Goal: Transaction & Acquisition: Download file/media

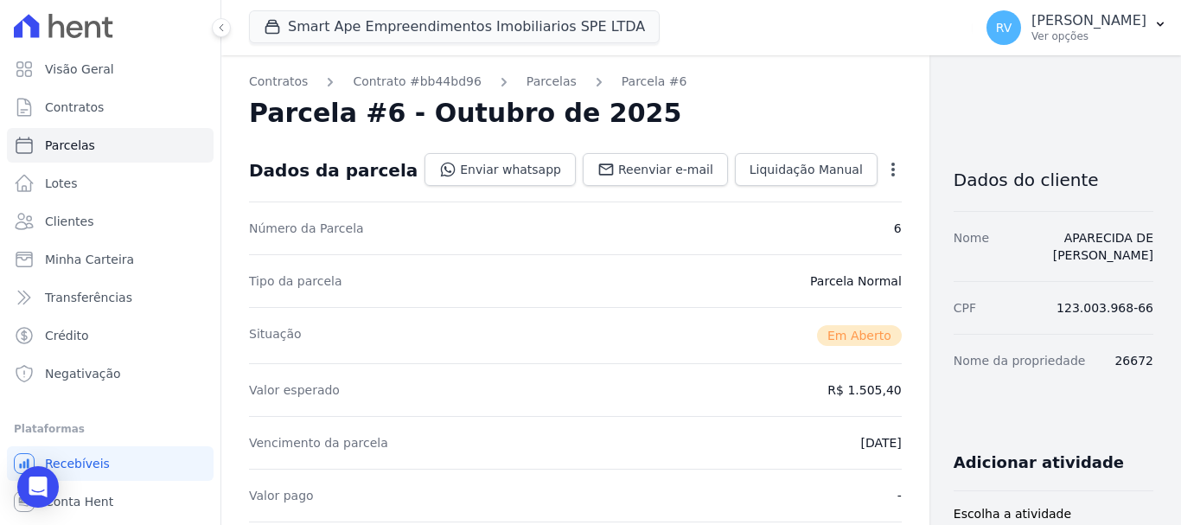
scroll to position [432, 0]
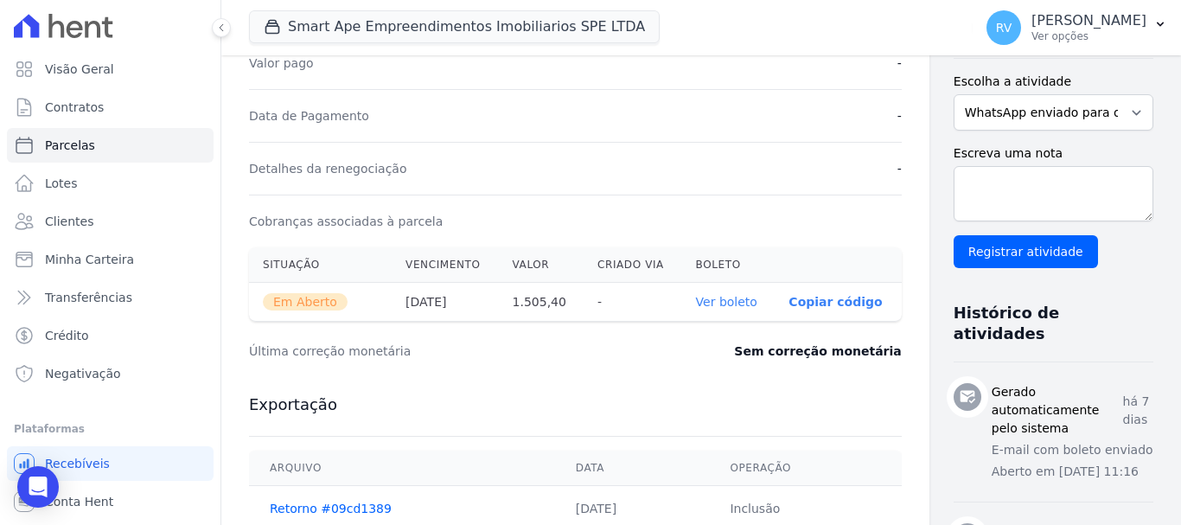
click at [96, 22] on icon at bounding box center [93, 29] width 16 height 16
click at [1088, 14] on p "[PERSON_NAME]" at bounding box center [1088, 20] width 115 height 17
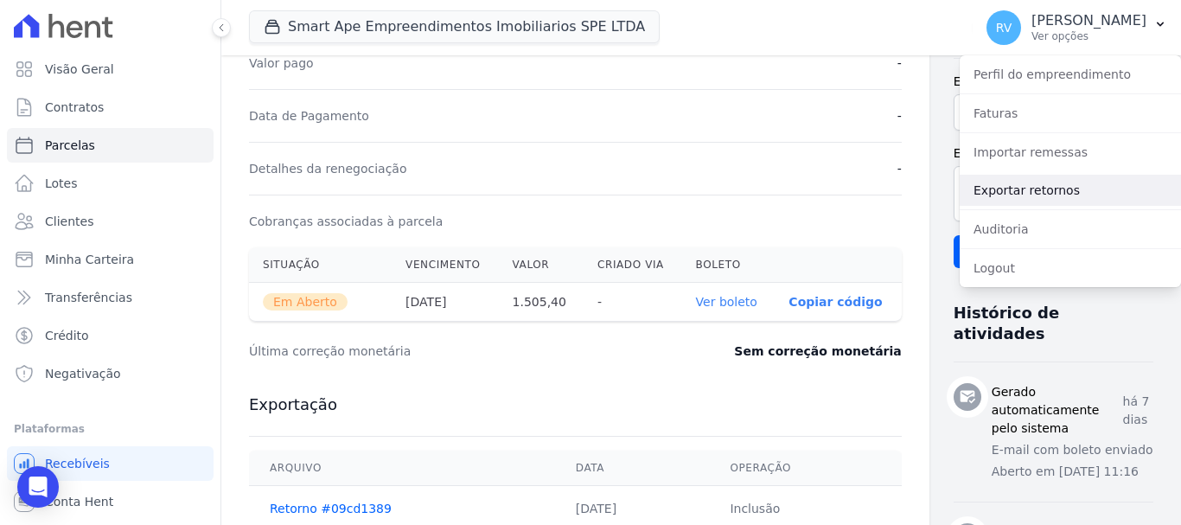
click at [1022, 192] on link "Exportar retornos" at bounding box center [1069, 190] width 221 height 31
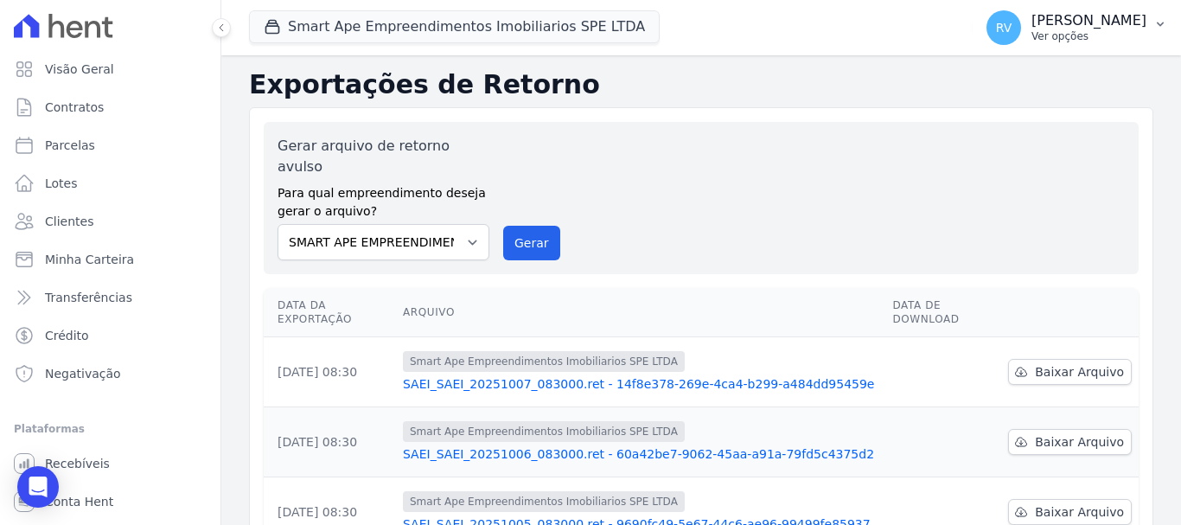
click at [1082, 24] on p "[PERSON_NAME]" at bounding box center [1088, 20] width 115 height 17
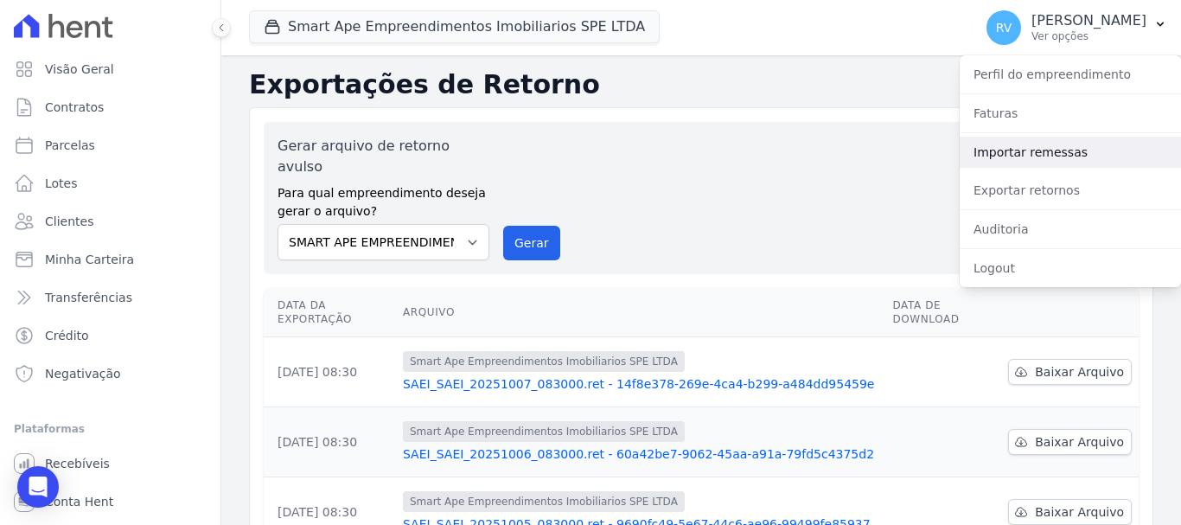
click at [1044, 150] on link "Importar remessas" at bounding box center [1069, 152] width 221 height 31
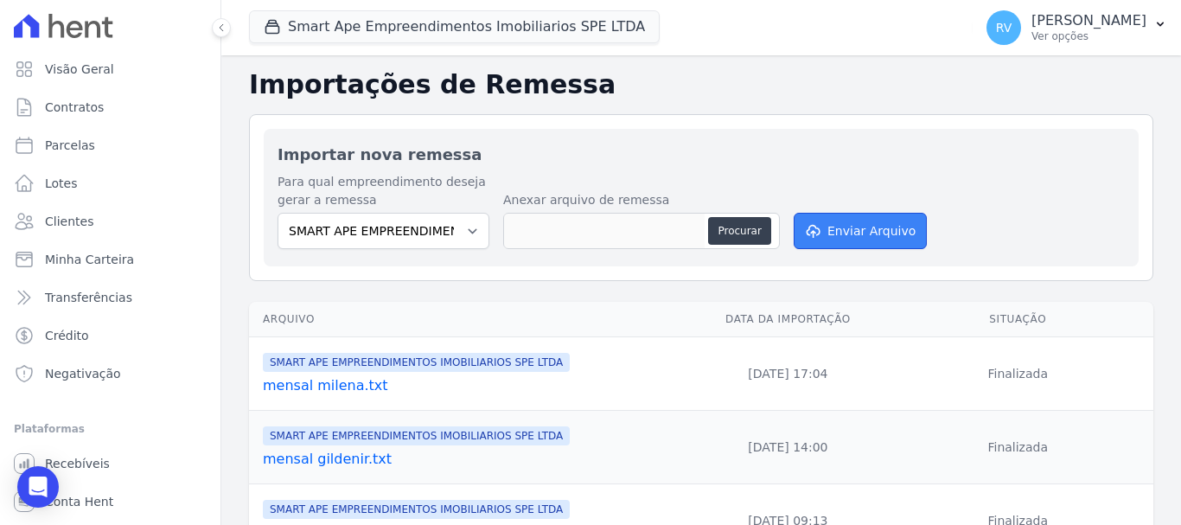
click at [842, 224] on button "Enviar Arquivo" at bounding box center [859, 231] width 133 height 36
click at [731, 223] on button "Procurar" at bounding box center [739, 231] width 62 height 28
type input "Smart Ape.txt"
click at [856, 226] on button "Enviar Arquivo" at bounding box center [859, 231] width 133 height 36
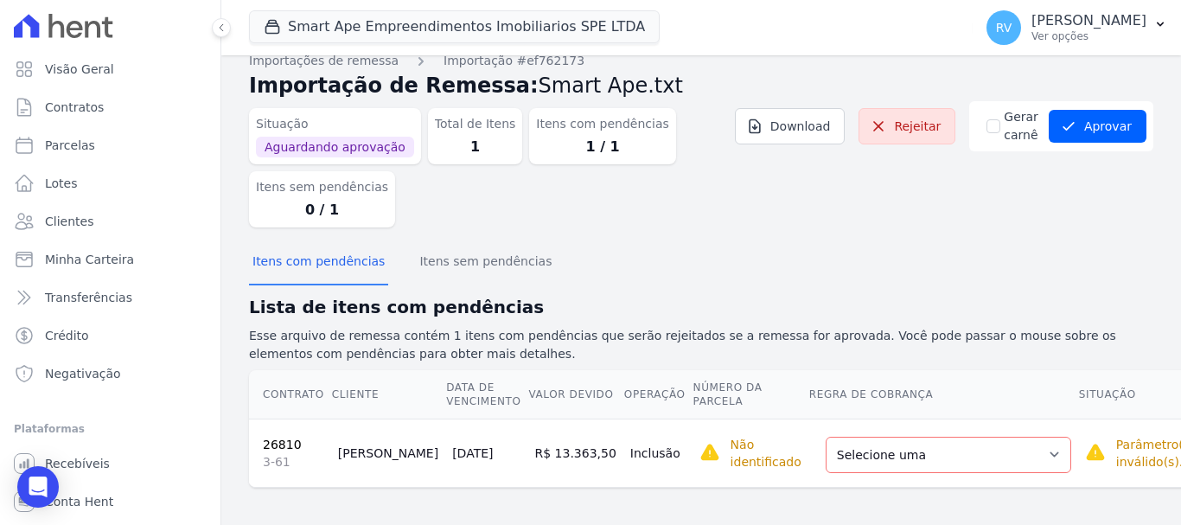
scroll to position [22, 0]
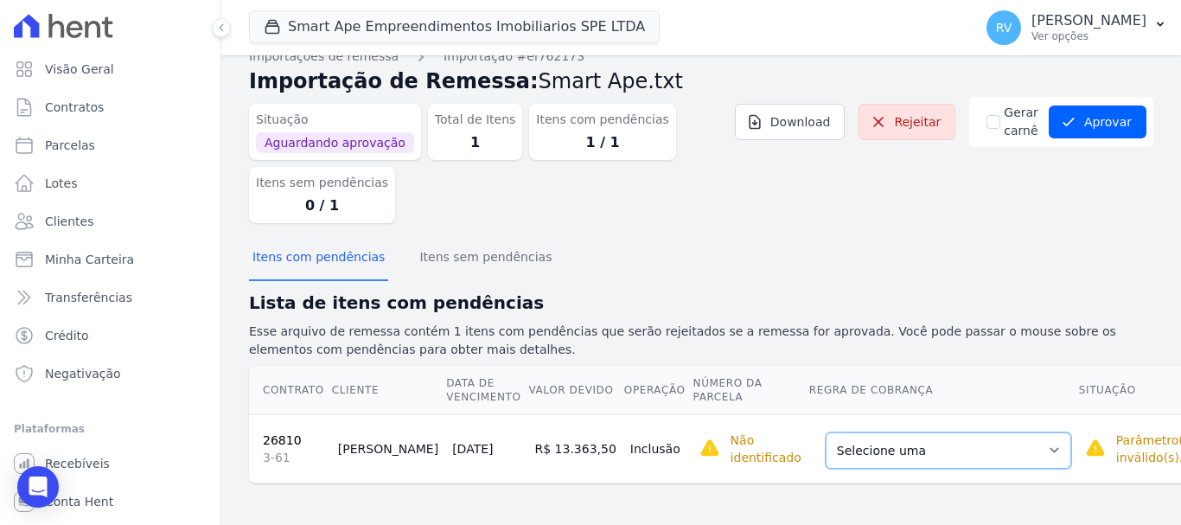
click at [984, 452] on select "Selecione uma Nova Parcela Avulsa Parcela Avulsa Existente Parcela Normal (27 X…" at bounding box center [947, 450] width 245 height 36
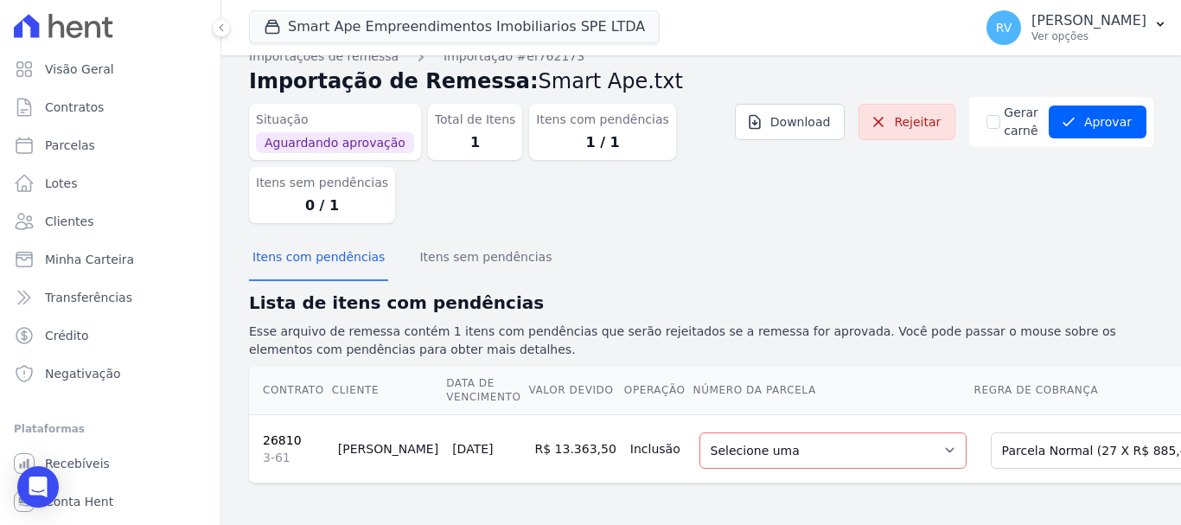
scroll to position [35, 0]
click at [869, 433] on select "Selecione uma 4 - [DATE] - R$ 6.082,65 - Agendado 7 - [DATE] - R$ 885,41 - Agen…" at bounding box center [832, 450] width 267 height 36
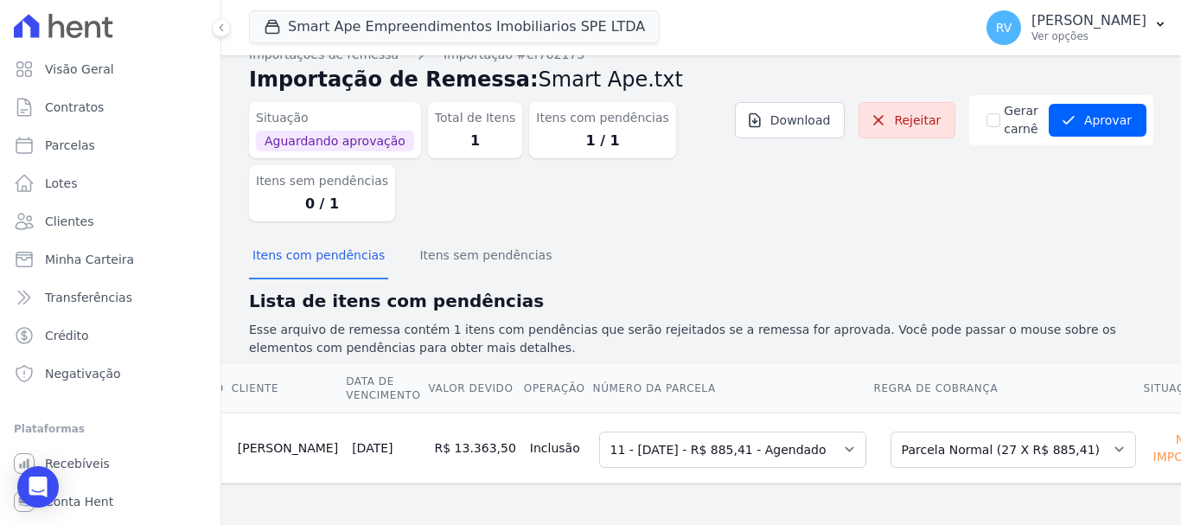
scroll to position [0, 0]
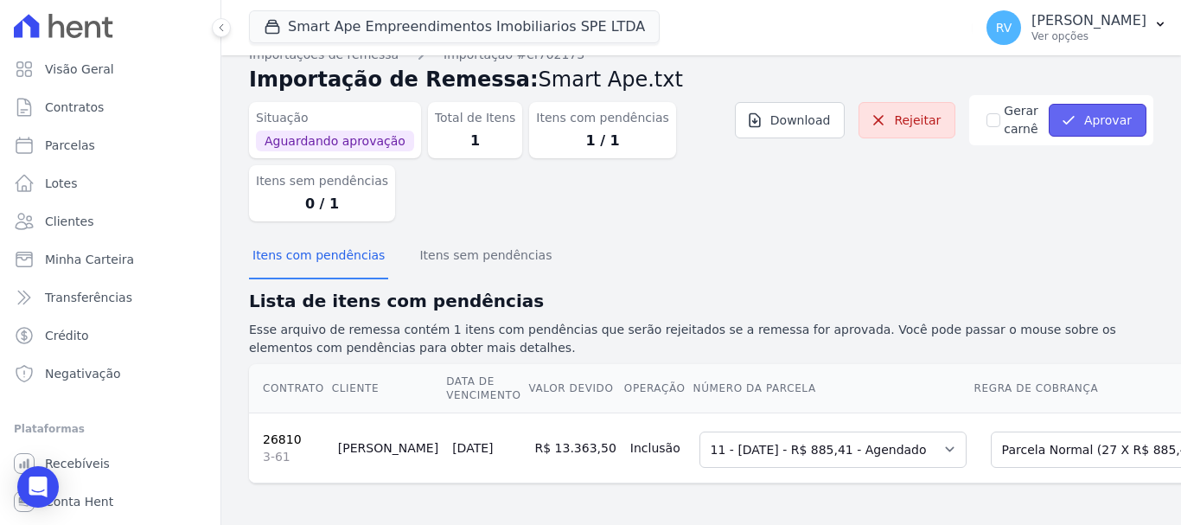
click at [1061, 111] on icon "submit" at bounding box center [1068, 119] width 17 height 17
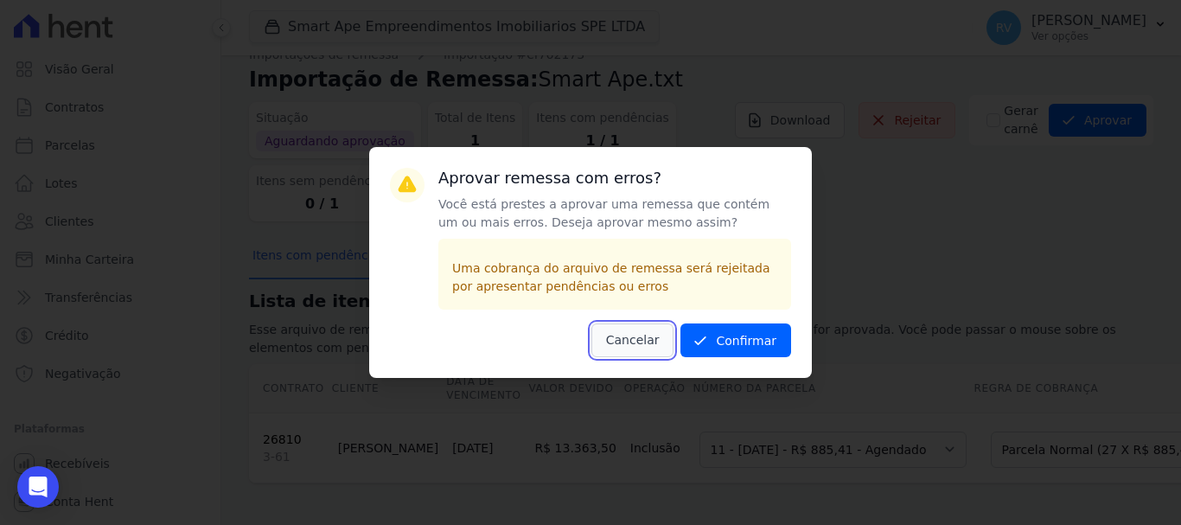
click at [651, 336] on button "Cancelar" at bounding box center [632, 340] width 83 height 34
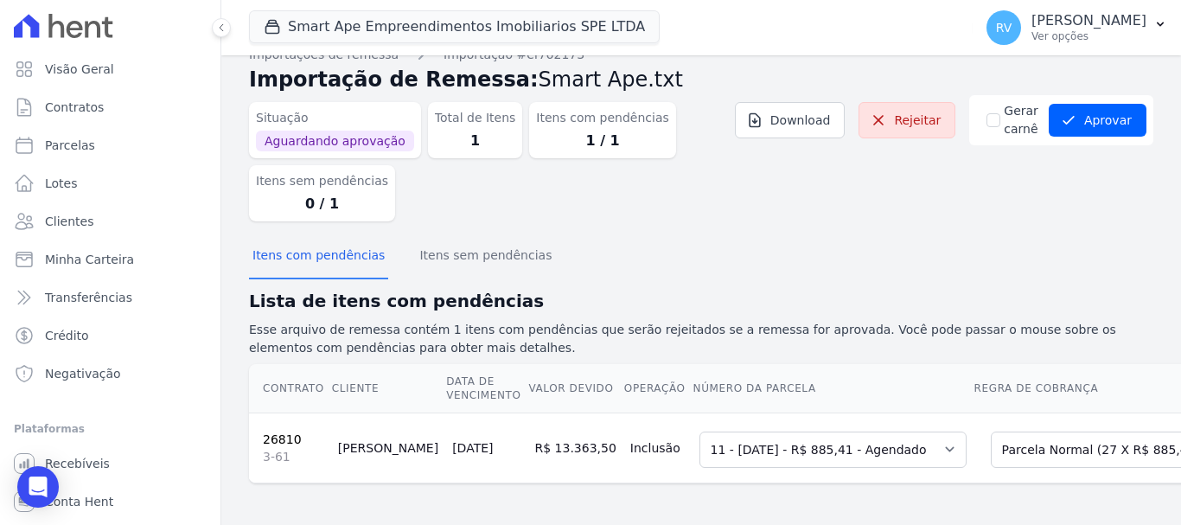
scroll to position [0, 100]
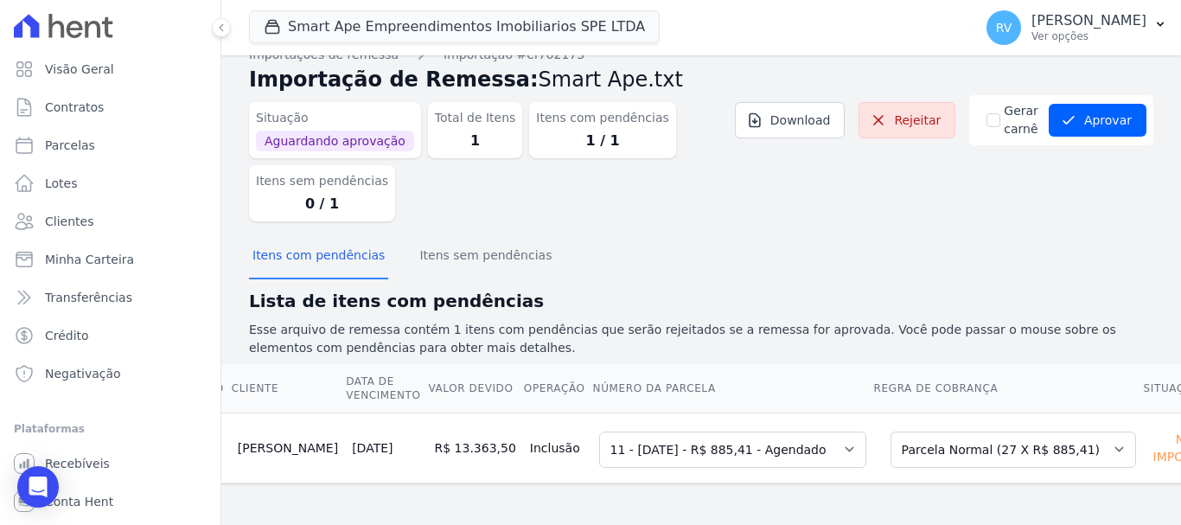
click at [1149, 433] on div "Não importado" at bounding box center [1188, 447] width 79 height 41
click at [774, 433] on select "Selecione uma 4 - 10/07/2025 - R$ 6.082,65 - Agendado 7 - 10/11/2025 - R$ 885,4…" at bounding box center [732, 449] width 267 height 36
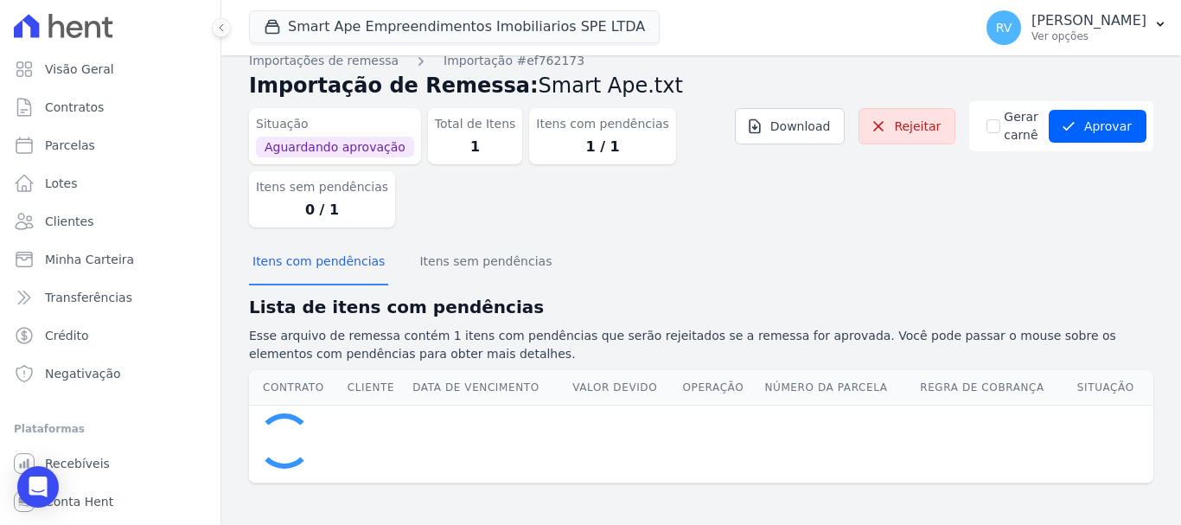
scroll to position [37, 0]
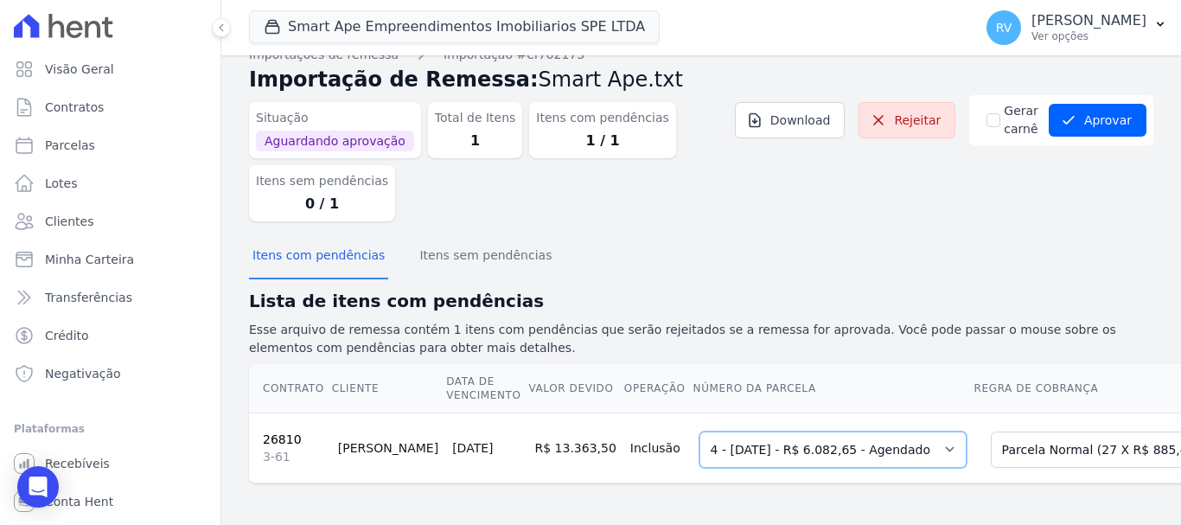
click at [869, 435] on select "Selecione uma 4 - 10/07/2025 - R$ 6.082,65 - Agendado 7 - 10/11/2025 - R$ 885,4…" at bounding box center [832, 449] width 267 height 36
click at [477, 239] on button "Itens sem pendências" at bounding box center [485, 256] width 139 height 45
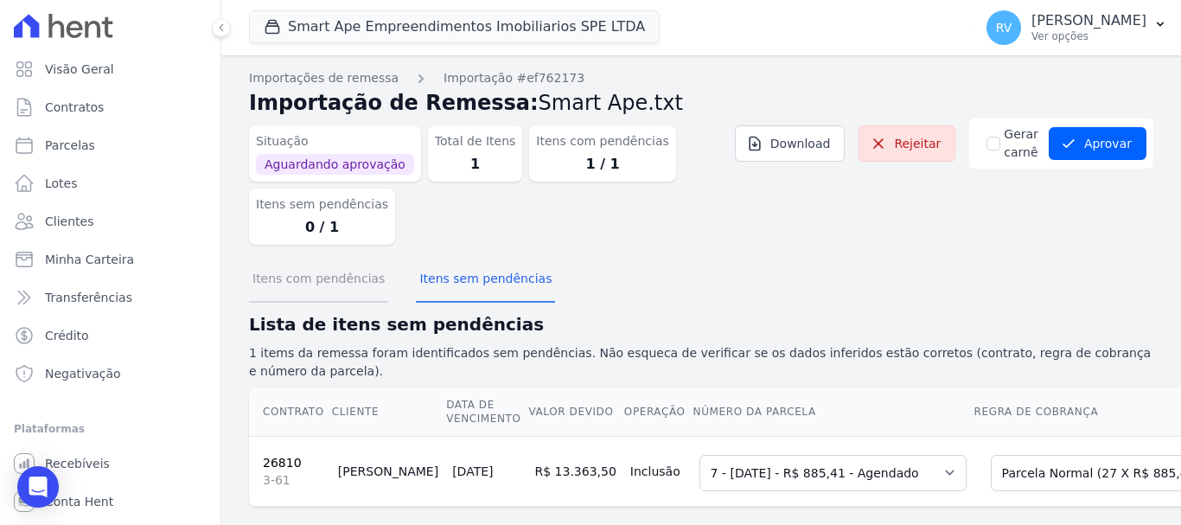
click at [338, 274] on button "Itens com pendências" at bounding box center [318, 280] width 139 height 45
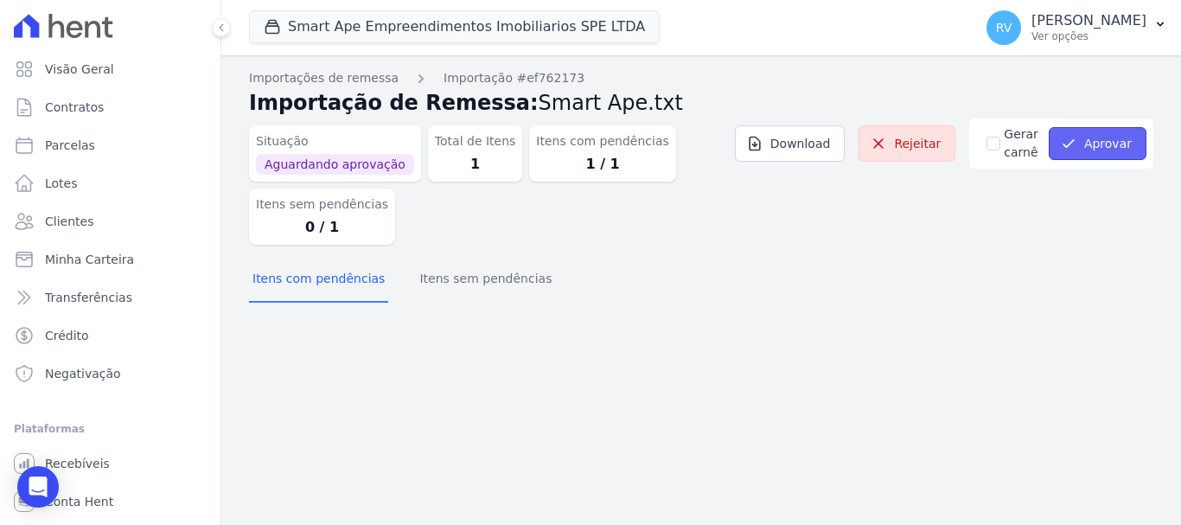
click at [1082, 137] on button "Aprovar" at bounding box center [1097, 143] width 98 height 33
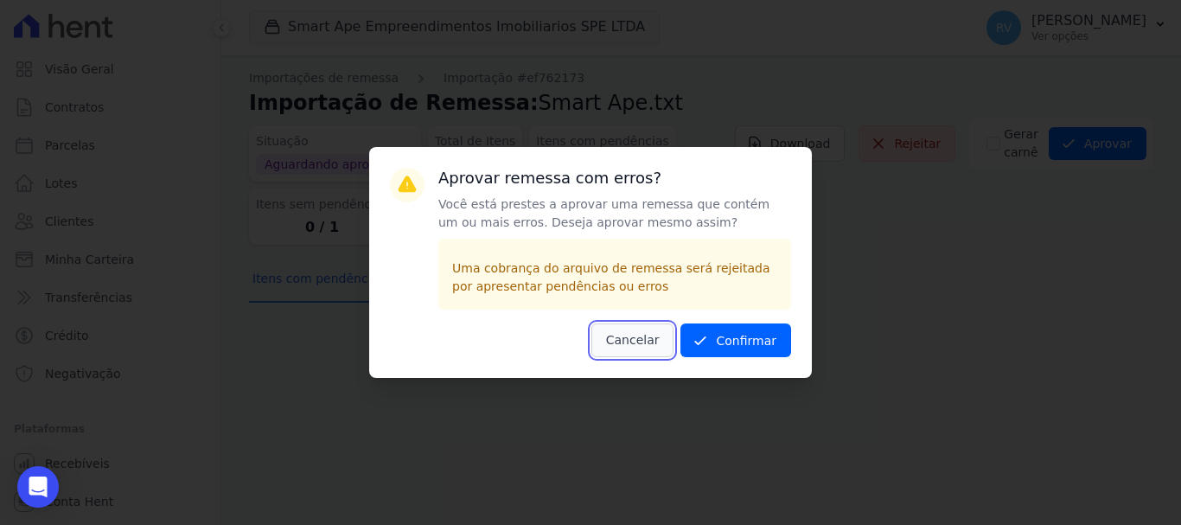
click at [641, 336] on button "Cancelar" at bounding box center [632, 340] width 83 height 34
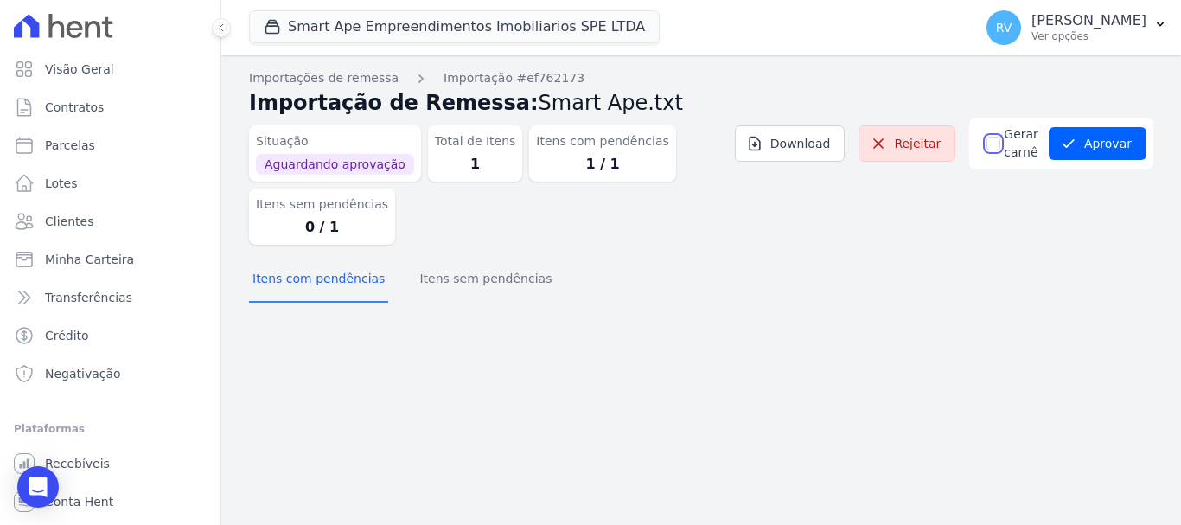
click at [1000, 143] on input "Gerar carnê" at bounding box center [993, 144] width 14 height 14
checkbox input "false"
click at [804, 144] on link "Download" at bounding box center [790, 143] width 111 height 36
click at [791, 318] on div "Importações de remessa Importação #ef762173 Importação de Remessa: Smart Ape.tx…" at bounding box center [700, 289] width 959 height 469
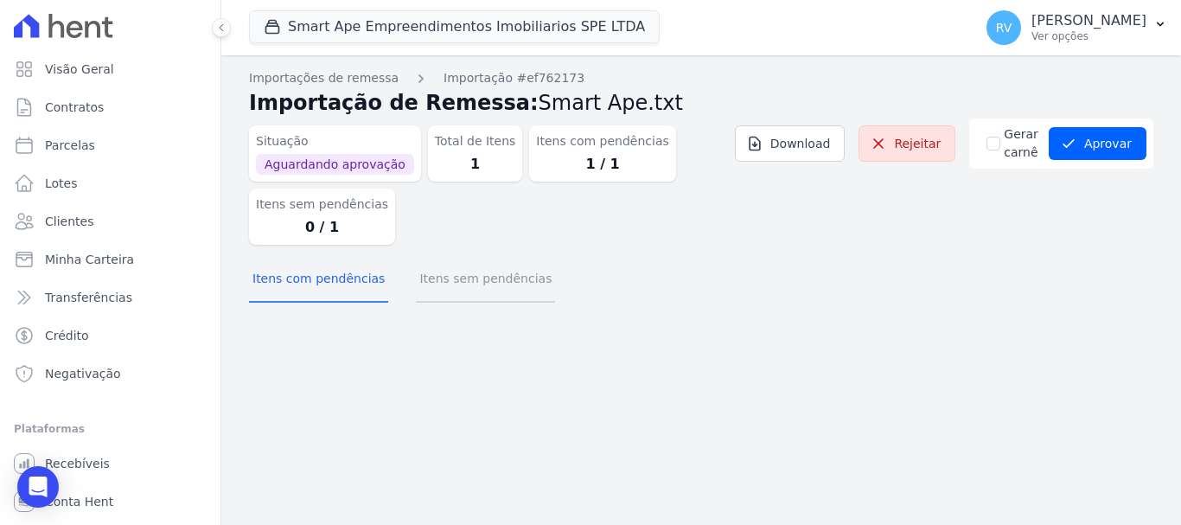
click at [498, 286] on button "Itens sem pendências" at bounding box center [485, 280] width 139 height 45
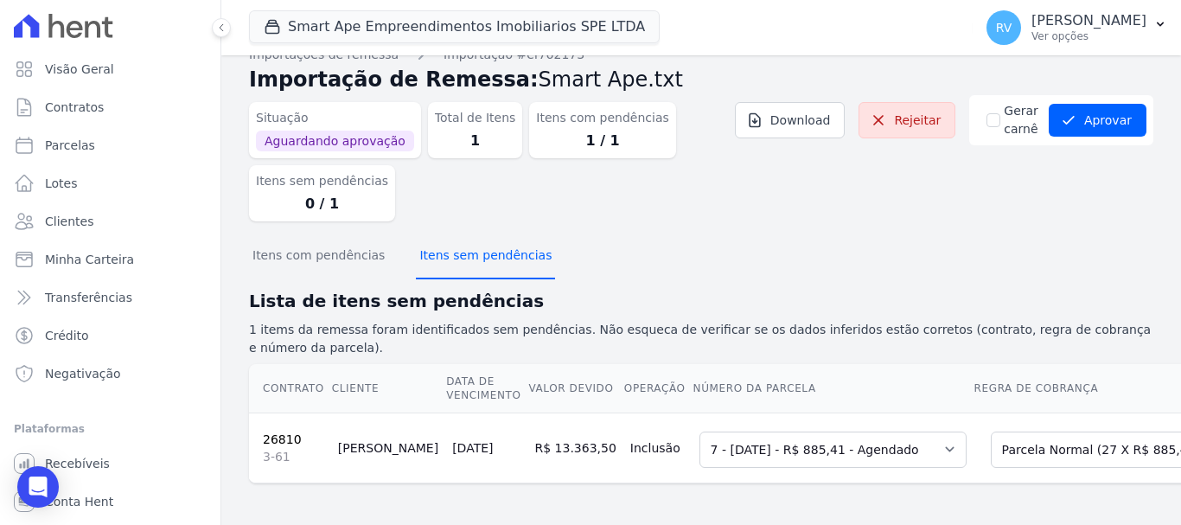
scroll to position [37, 0]
click at [268, 448] on span "3-61" at bounding box center [293, 456] width 61 height 17
click at [289, 432] on link "26810" at bounding box center [282, 439] width 39 height 14
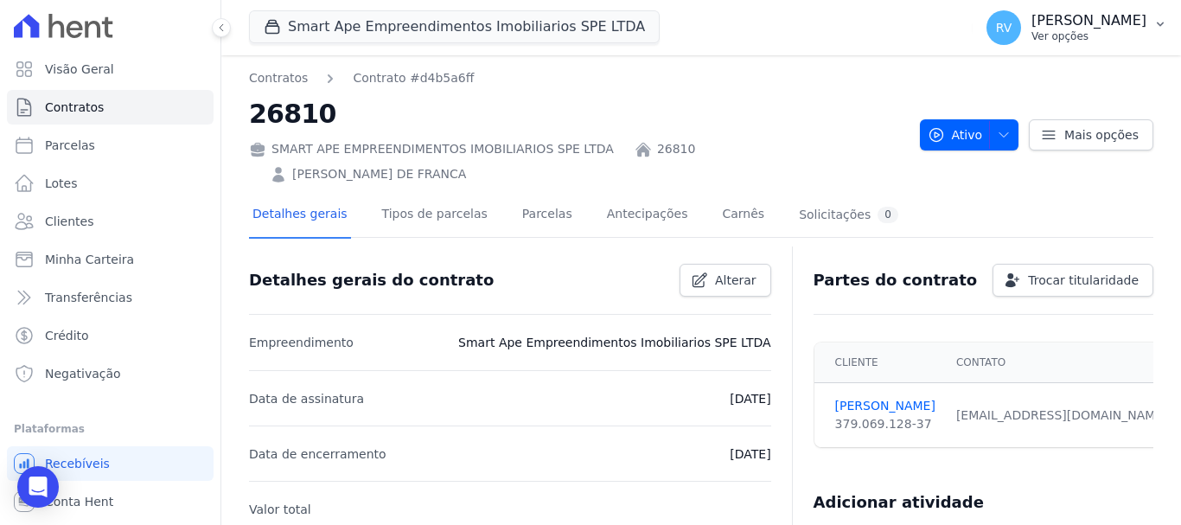
click at [1085, 30] on p "Ver opções" at bounding box center [1088, 36] width 115 height 14
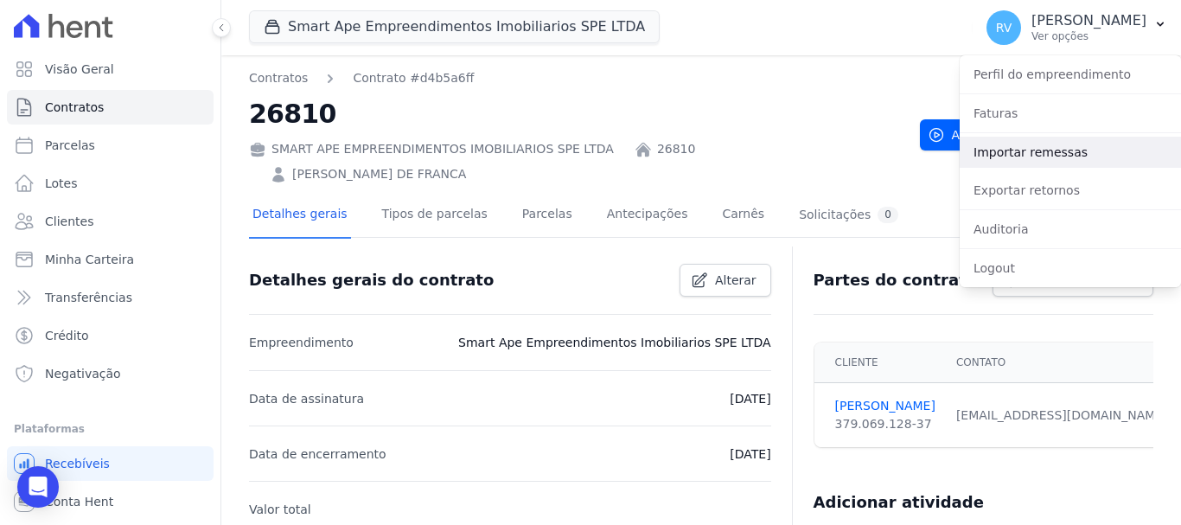
click at [1043, 153] on link "Importar remessas" at bounding box center [1069, 152] width 221 height 31
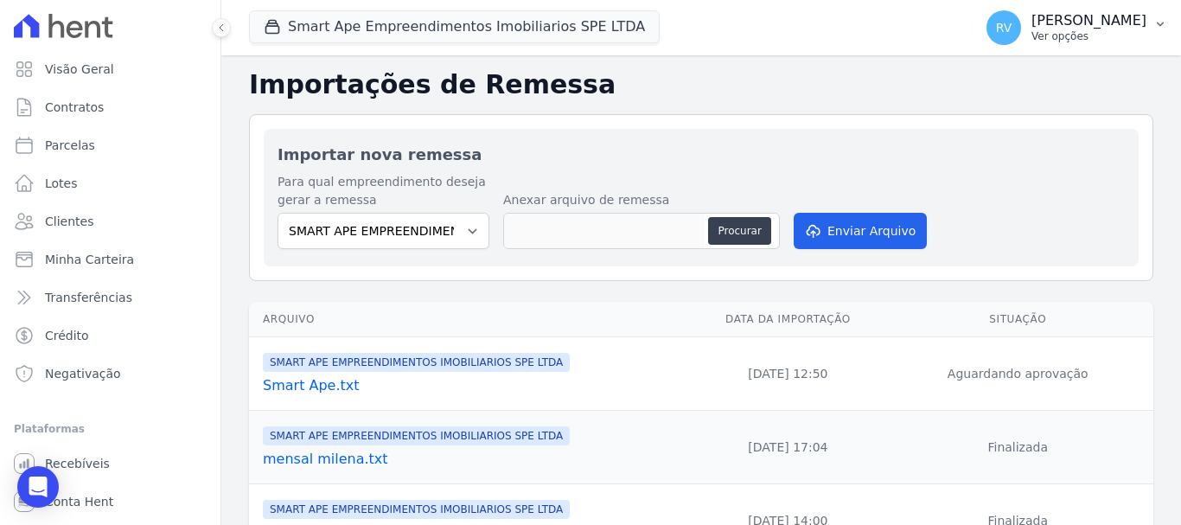
click at [1121, 16] on p "[PERSON_NAME]" at bounding box center [1088, 20] width 115 height 17
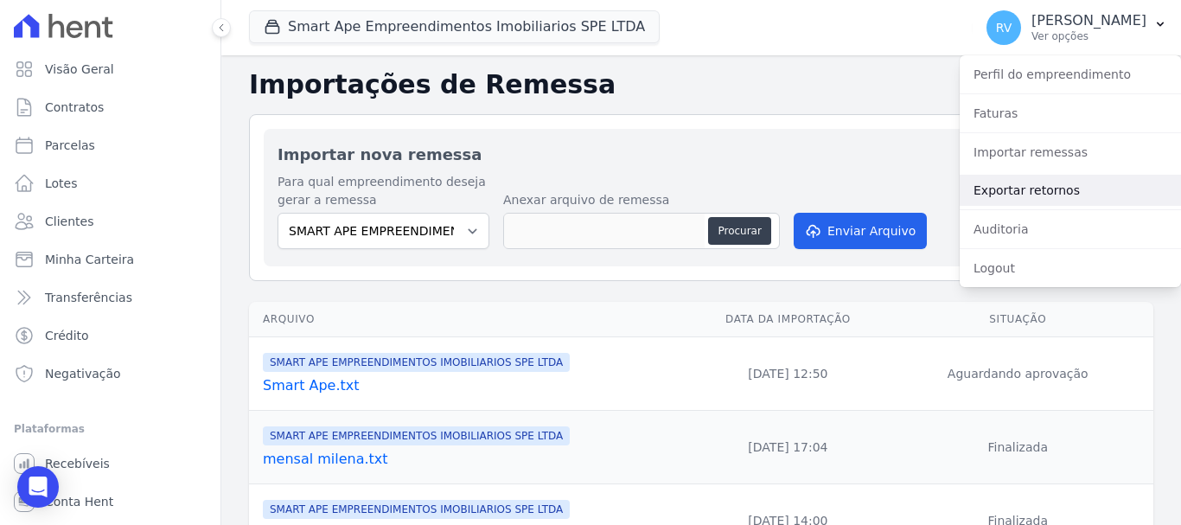
click at [1030, 189] on link "Exportar retornos" at bounding box center [1069, 190] width 221 height 31
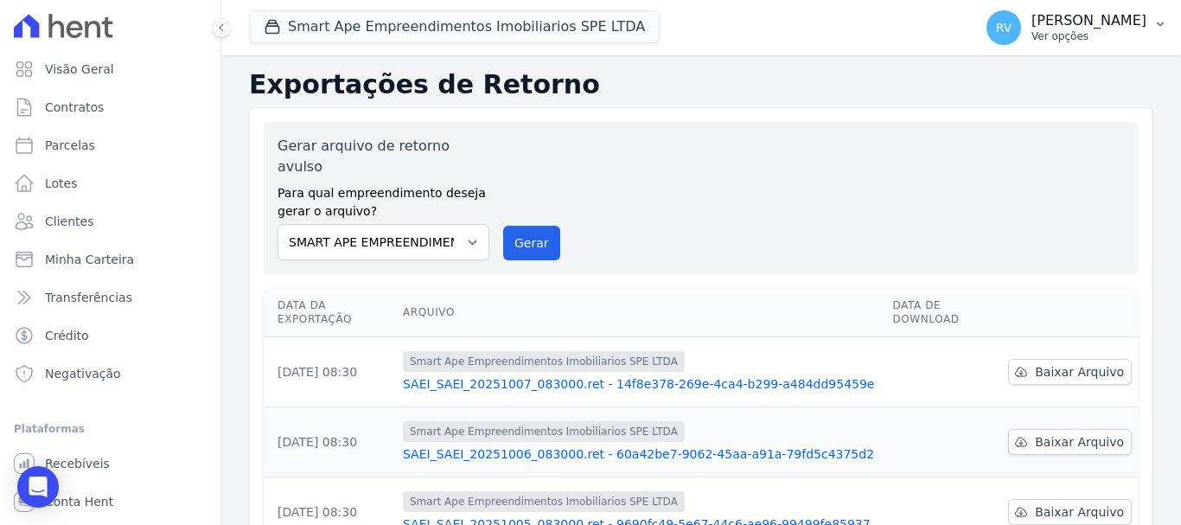
click at [1082, 22] on p "[PERSON_NAME]" at bounding box center [1088, 20] width 115 height 17
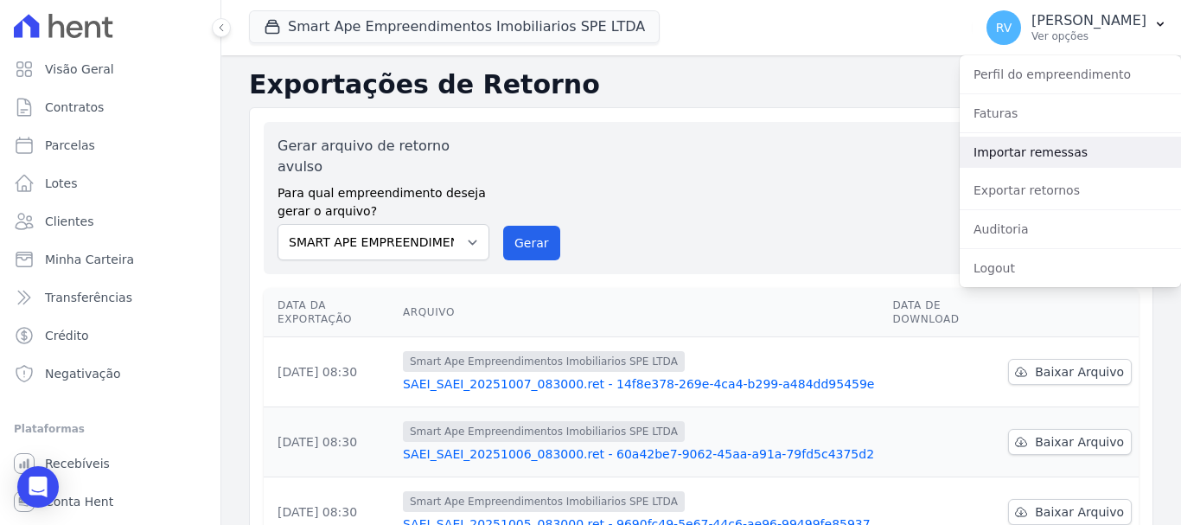
click at [1023, 156] on link "Importar remessas" at bounding box center [1069, 152] width 221 height 31
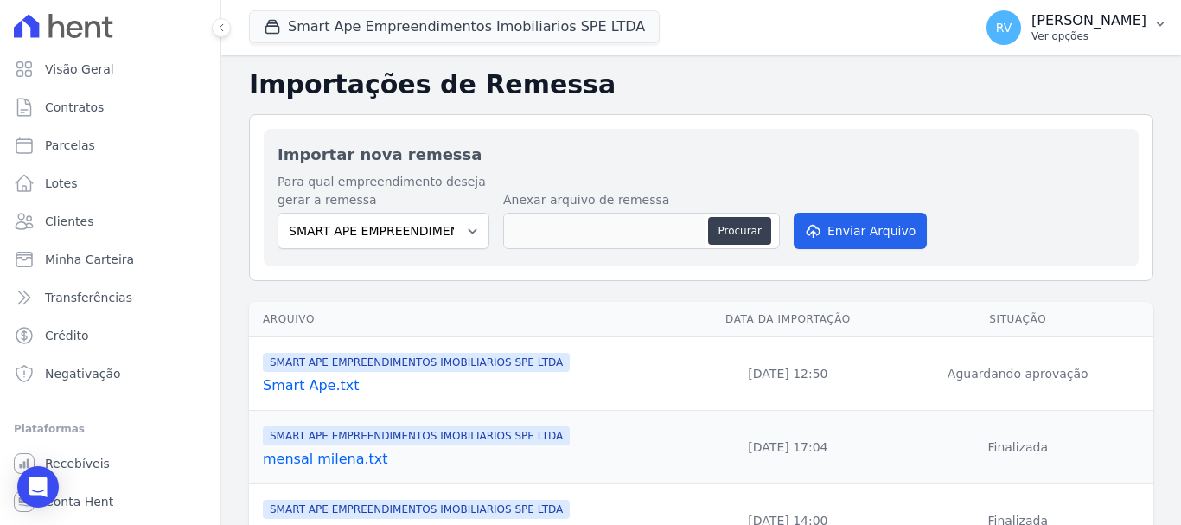
click at [1066, 20] on p "[PERSON_NAME]" at bounding box center [1088, 20] width 115 height 17
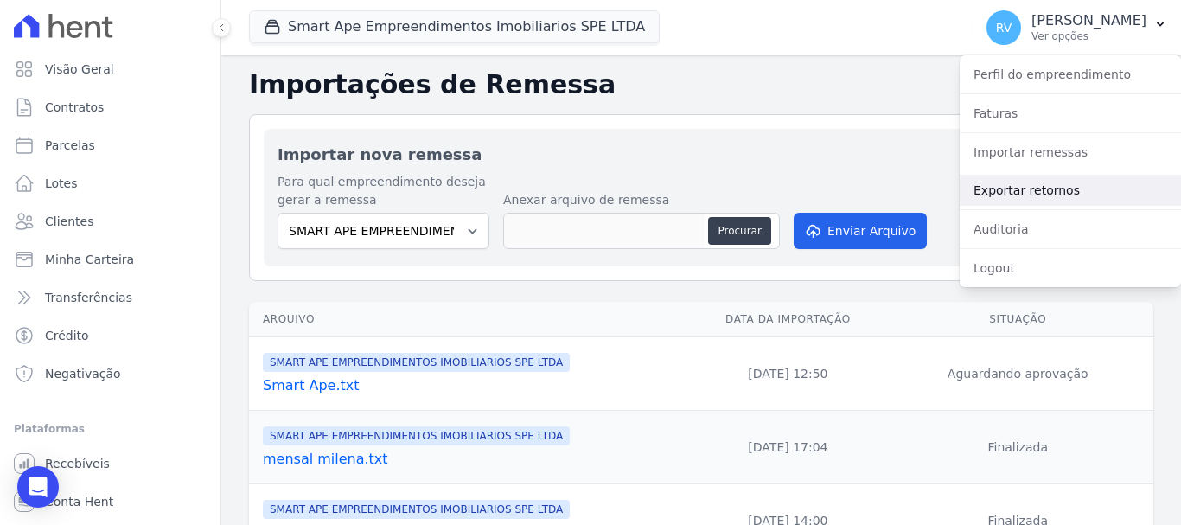
click at [1037, 193] on link "Exportar retornos" at bounding box center [1069, 190] width 221 height 31
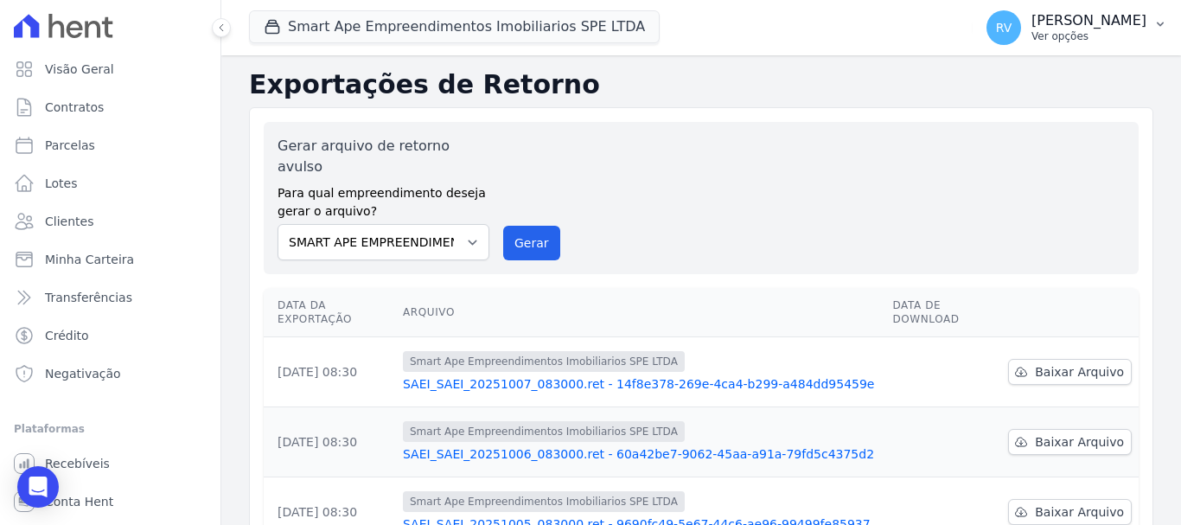
click at [1079, 28] on p "[PERSON_NAME]" at bounding box center [1088, 20] width 115 height 17
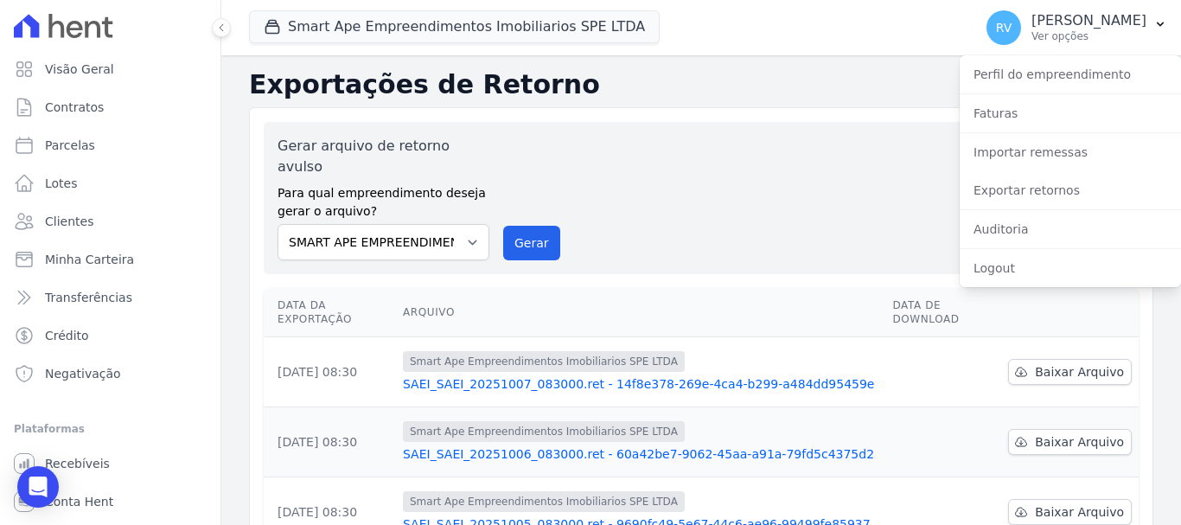
click at [81, 27] on icon at bounding box center [75, 29] width 16 height 17
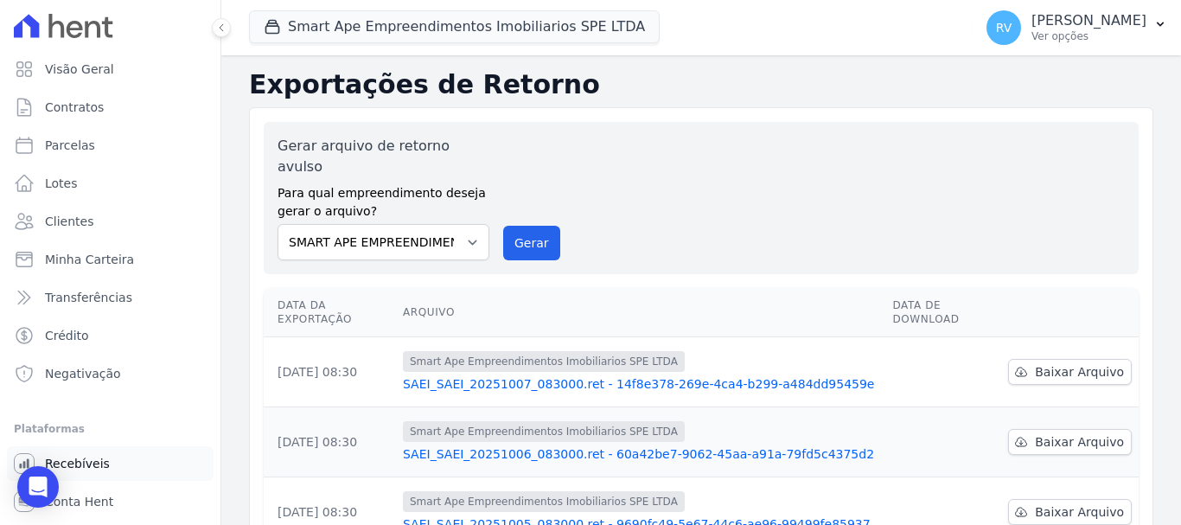
click at [75, 467] on span "Recebíveis" at bounding box center [77, 463] width 65 height 17
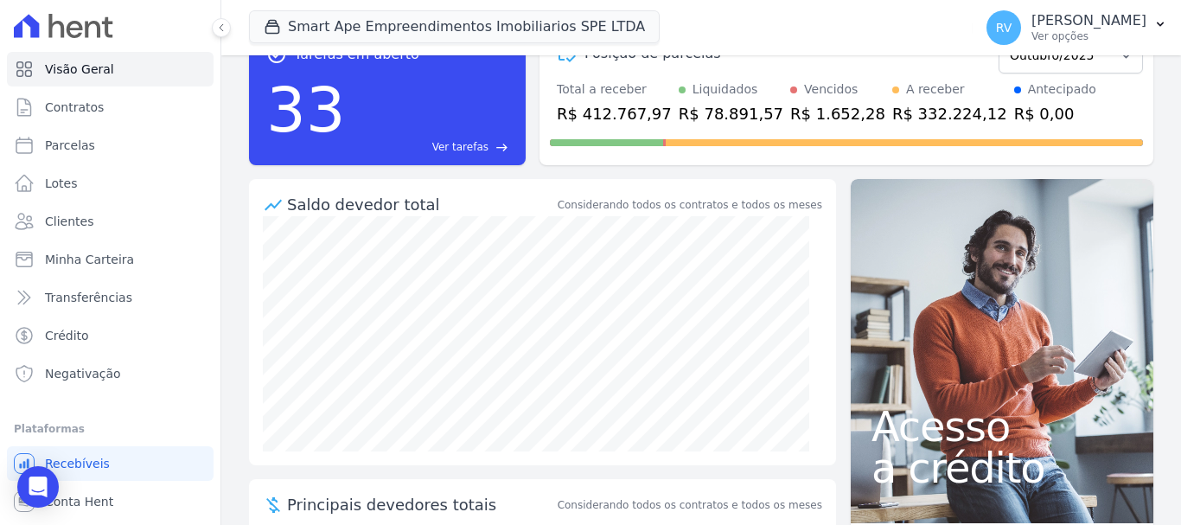
scroll to position [86, 0]
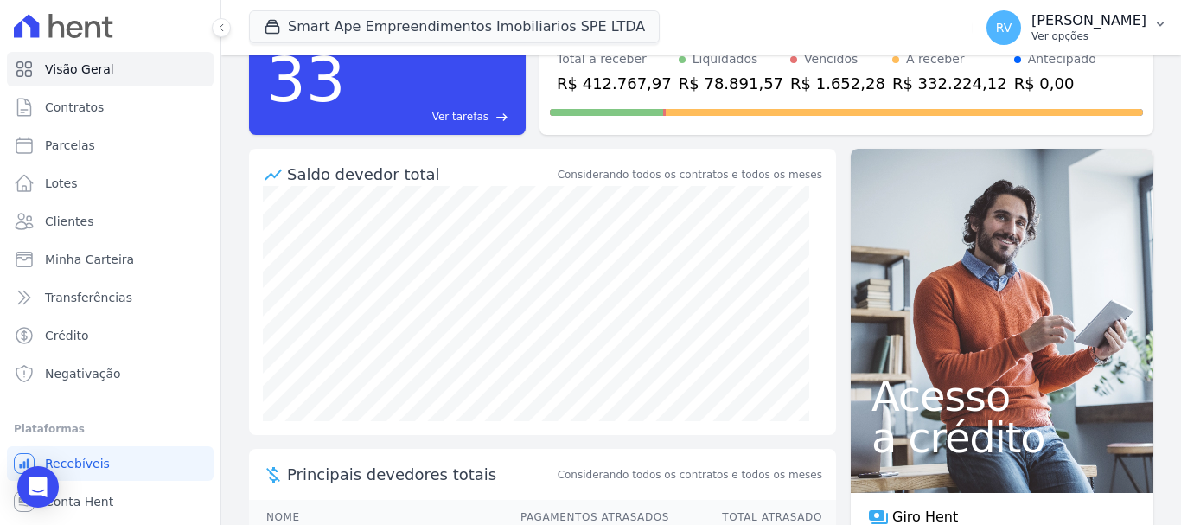
click at [1125, 24] on p "[PERSON_NAME]" at bounding box center [1088, 20] width 115 height 17
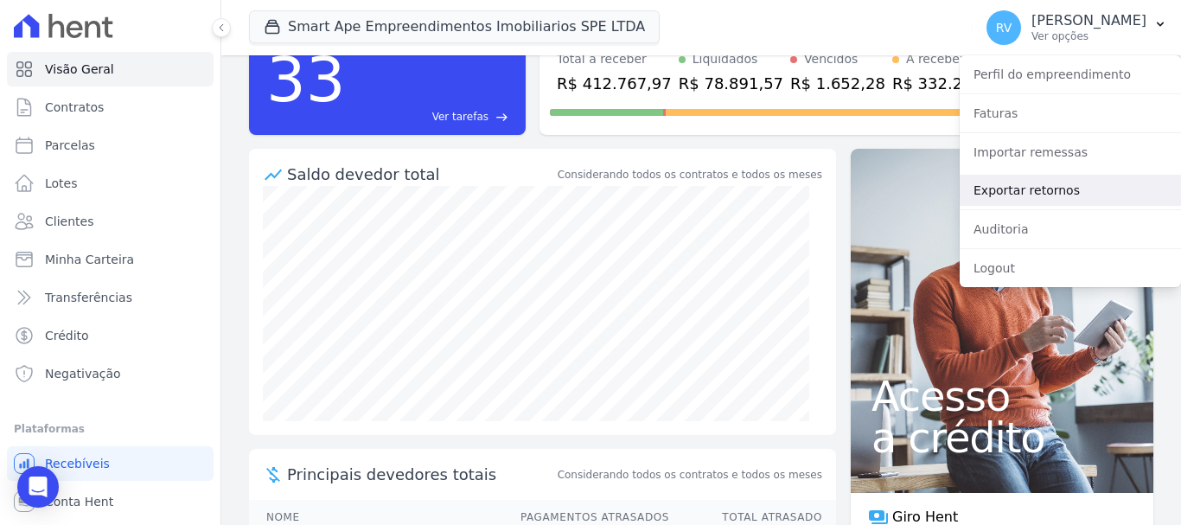
click at [1032, 190] on link "Exportar retornos" at bounding box center [1069, 190] width 221 height 31
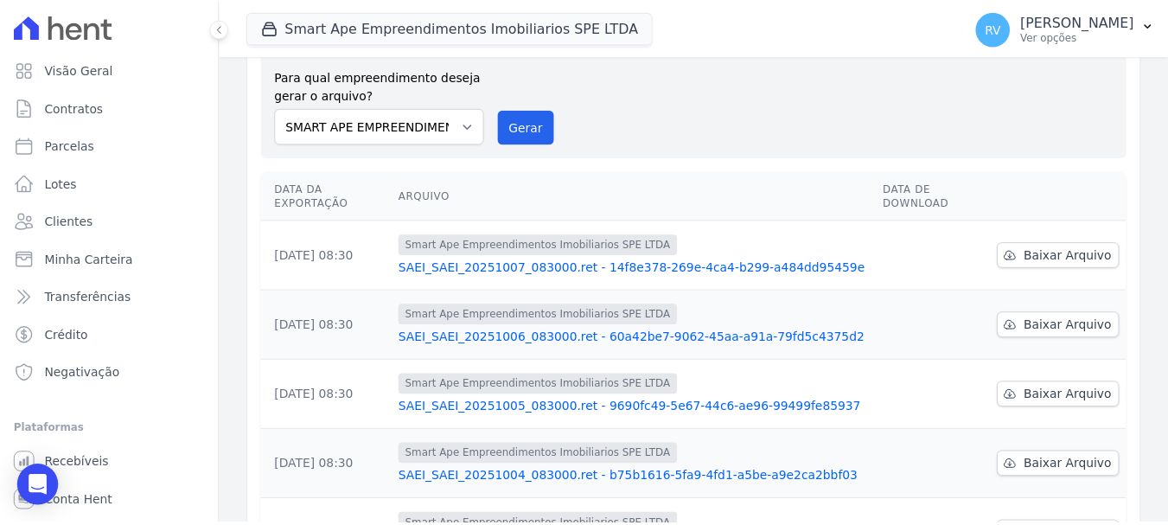
scroll to position [86, 0]
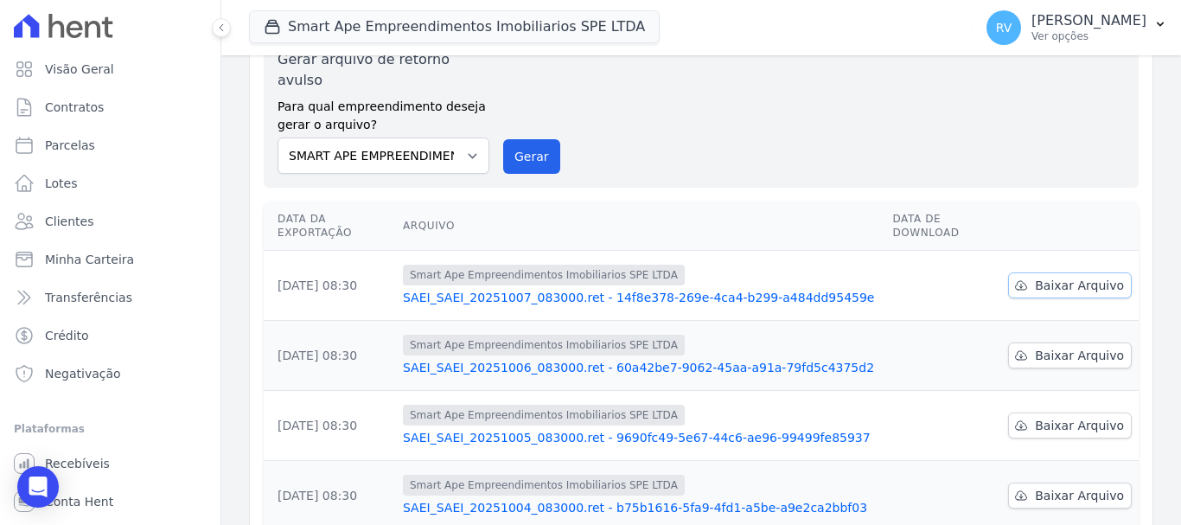
click at [1054, 277] on span "Baixar Arquivo" at bounding box center [1078, 285] width 89 height 17
click at [885, 251] on td at bounding box center [943, 286] width 116 height 70
click at [769, 289] on link "SAEI_SAEI_20251007_083000.ret - 14f8e378-269e-4ca4-b299-a484dd95459e" at bounding box center [640, 297] width 475 height 17
